Goal: Task Accomplishment & Management: Manage account settings

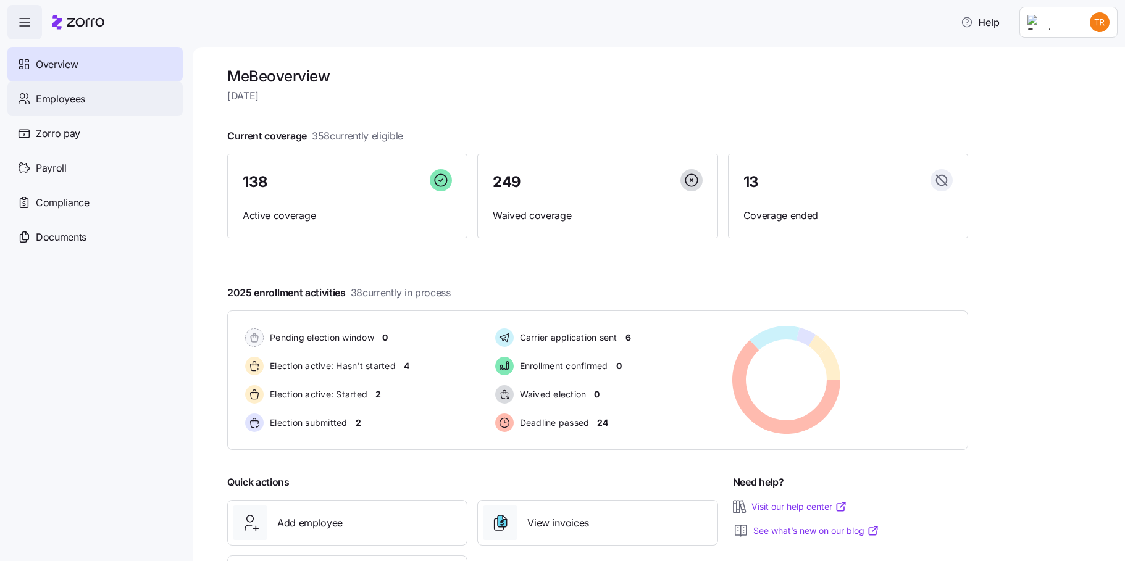
click at [80, 97] on span "Employees" at bounding box center [60, 98] width 49 height 15
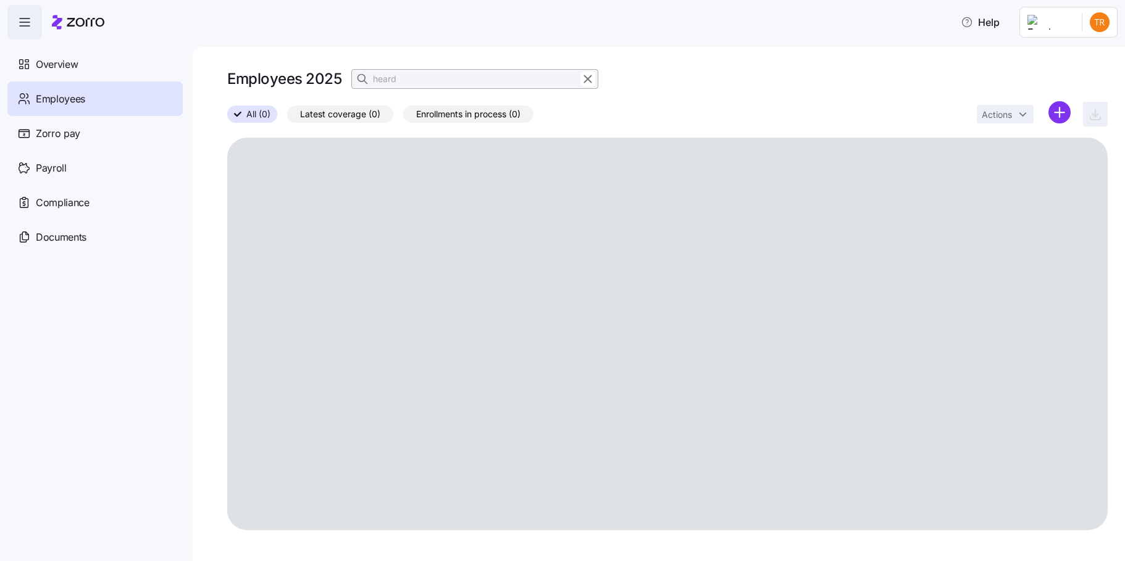
click at [590, 80] on icon "button" at bounding box center [588, 79] width 14 height 15
click at [365, 77] on icon "button" at bounding box center [362, 78] width 7 height 7
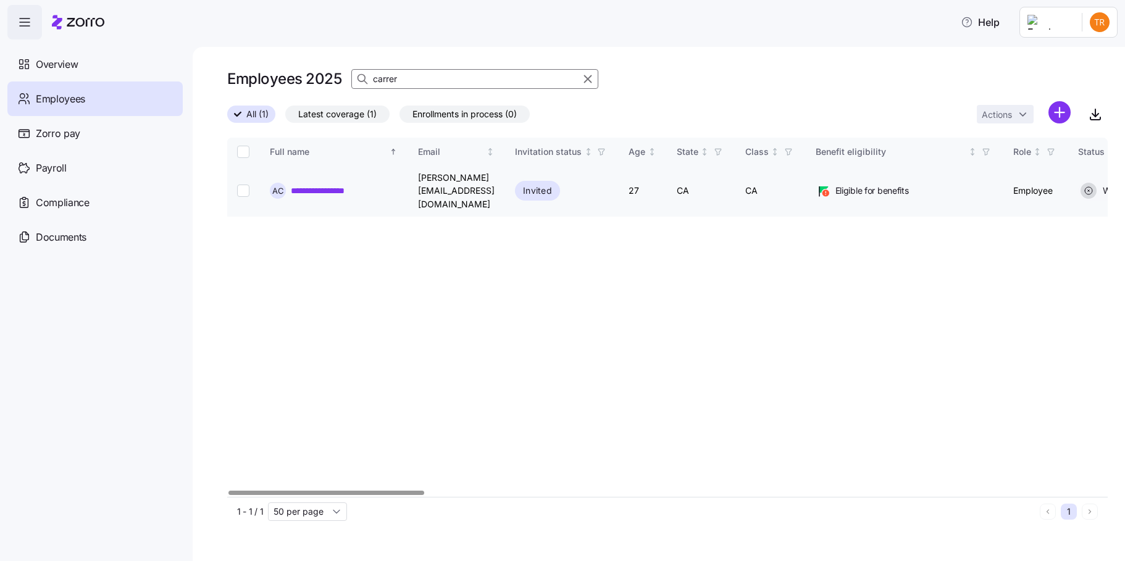
type input "carrer"
click at [243, 185] on input "Select record 1" at bounding box center [243, 191] width 12 height 12
checkbox input "true"
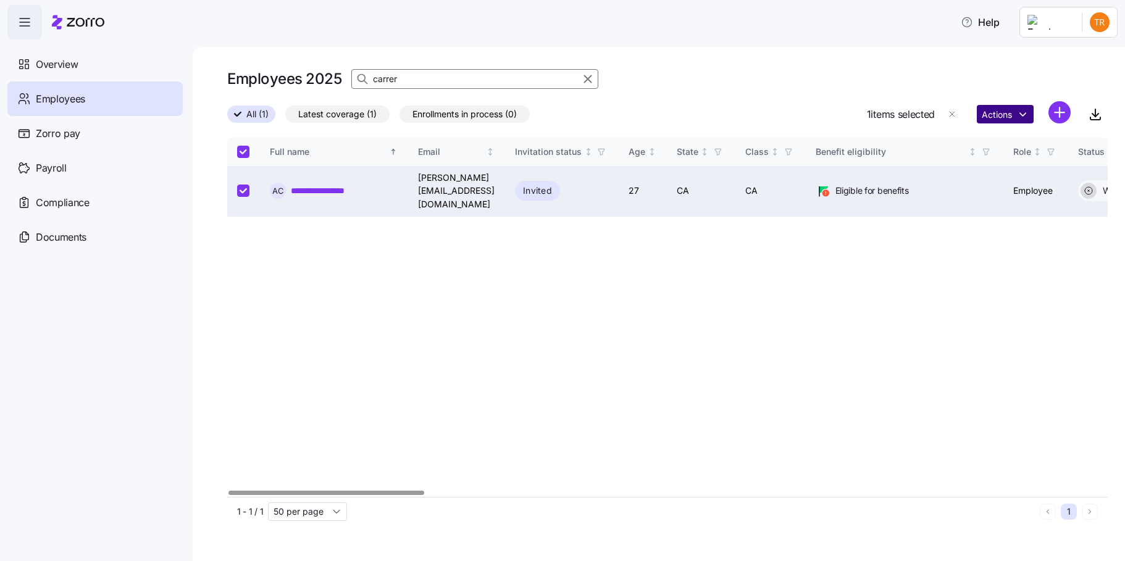
click at [1005, 111] on html "**********" at bounding box center [562, 277] width 1125 height 554
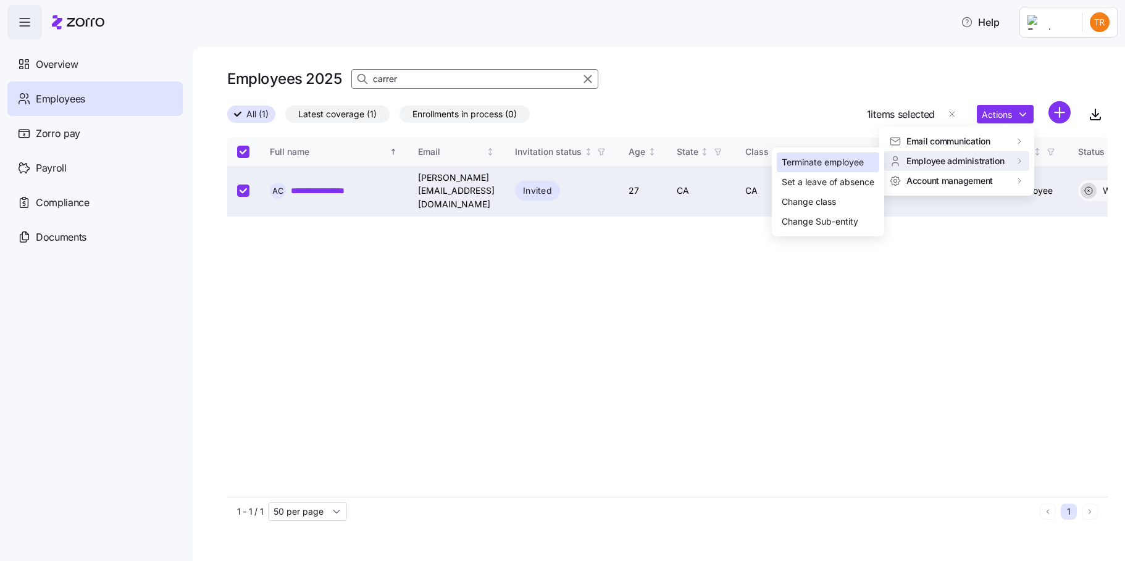
click at [836, 159] on div "Terminate employee" at bounding box center [823, 163] width 82 height 14
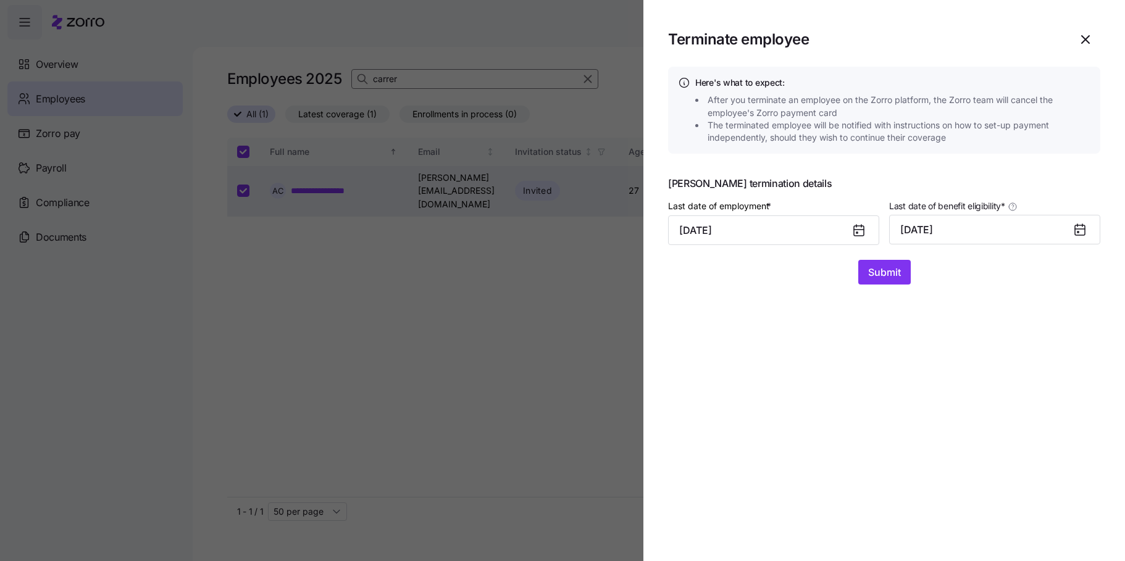
click at [857, 233] on icon at bounding box center [857, 232] width 1 height 1
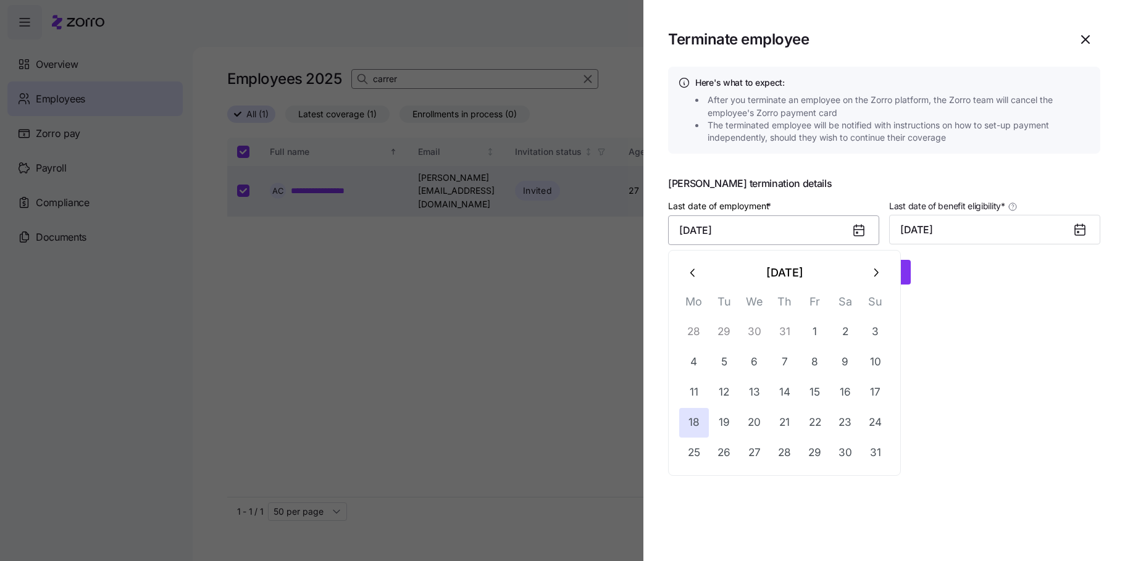
click at [727, 235] on input "[DATE]" at bounding box center [773, 231] width 211 height 30
click at [815, 389] on button "15" at bounding box center [815, 393] width 30 height 30
type input "[DATE]"
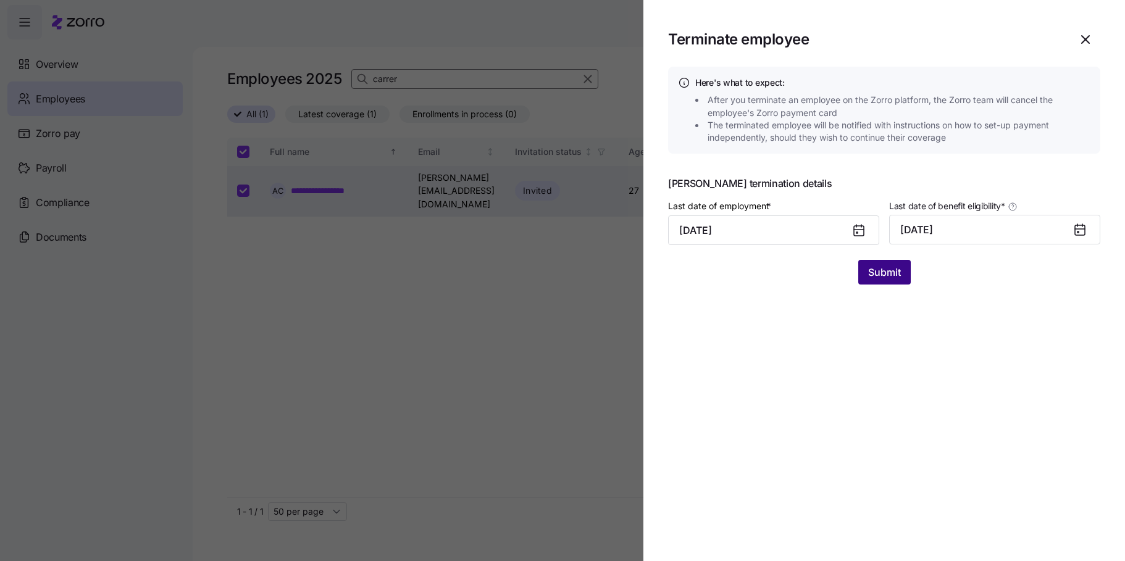
click at [882, 274] on span "Submit" at bounding box center [884, 272] width 33 height 15
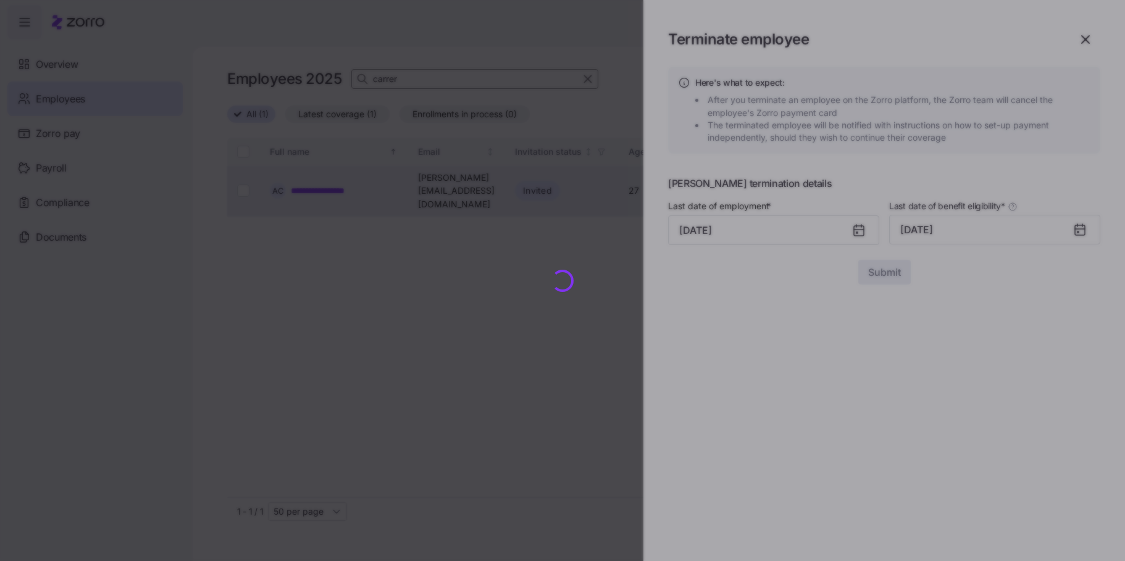
checkbox input "false"
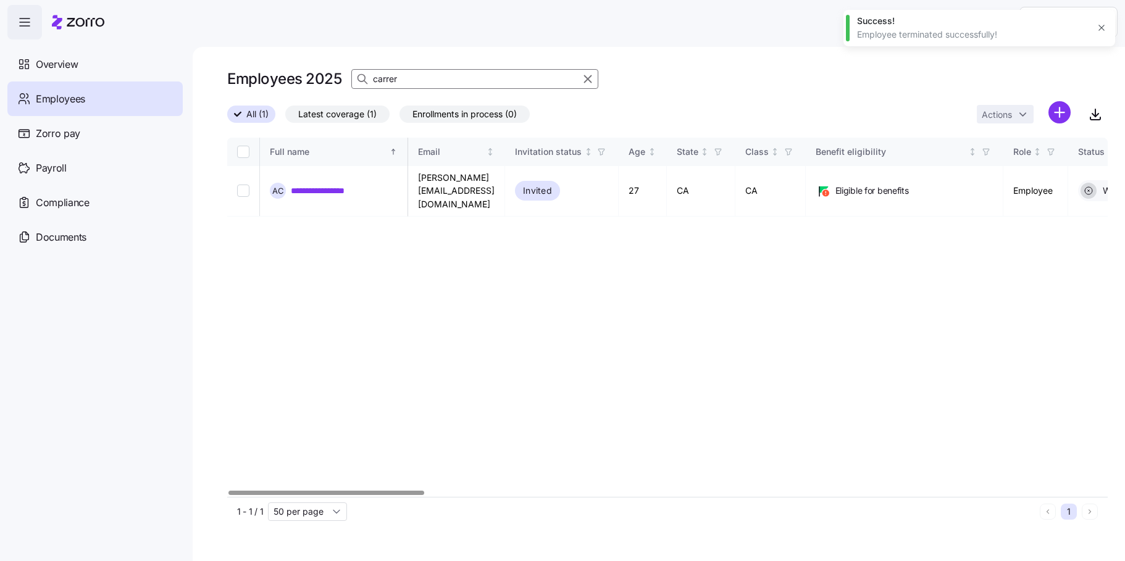
click at [376, 466] on div "**********" at bounding box center [667, 317] width 881 height 359
